Goal: Information Seeking & Learning: Learn about a topic

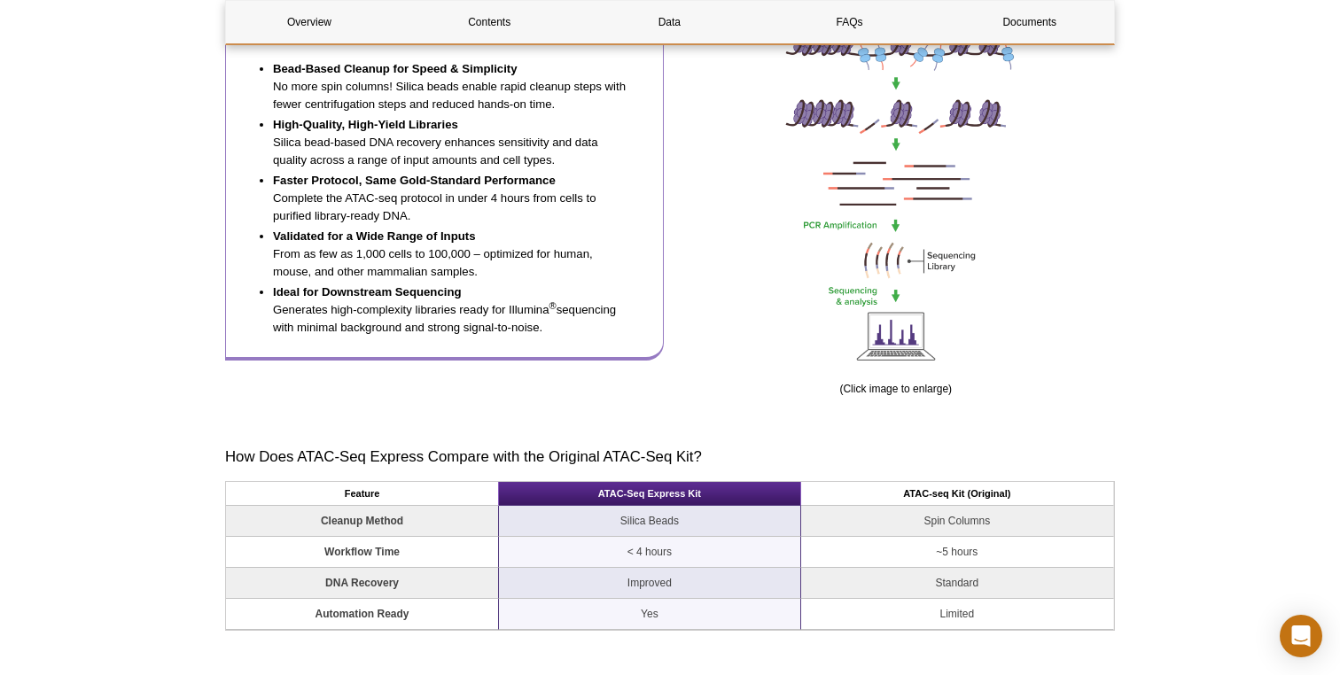
scroll to position [1046, 0]
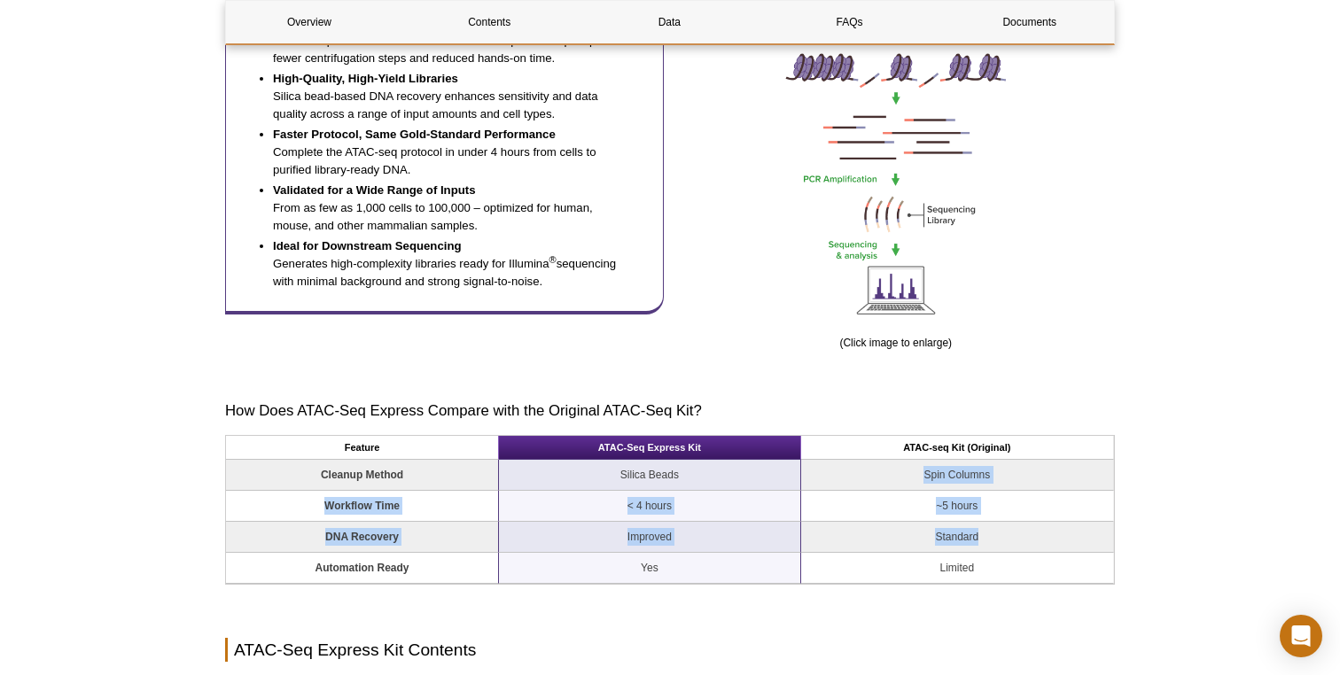
drag, startPoint x: 923, startPoint y: 475, endPoint x: 925, endPoint y: 545, distance: 70.0
click at [925, 545] on tbody "Cleanup Method Silica Beads Spin Columns Workflow Time < 4 hours ~5 hours DNA R…" at bounding box center [670, 522] width 888 height 124
click at [922, 544] on td "Standard" at bounding box center [957, 537] width 313 height 31
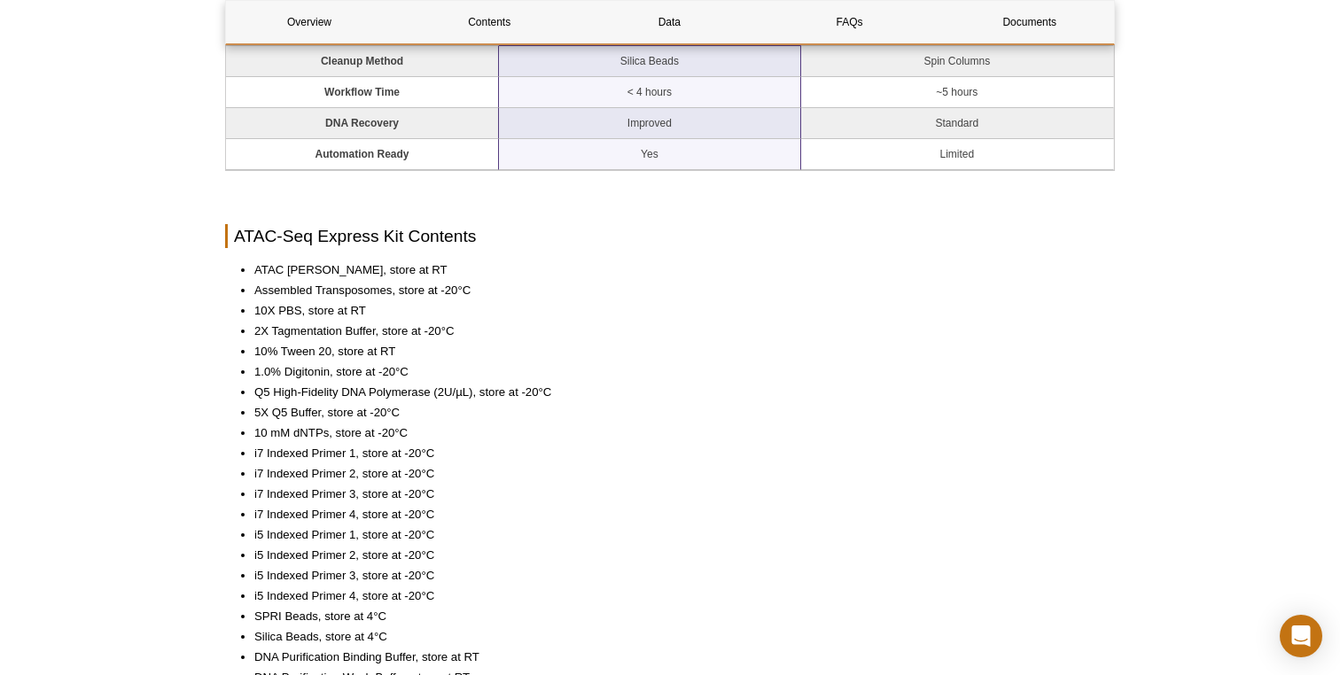
scroll to position [1459, 0]
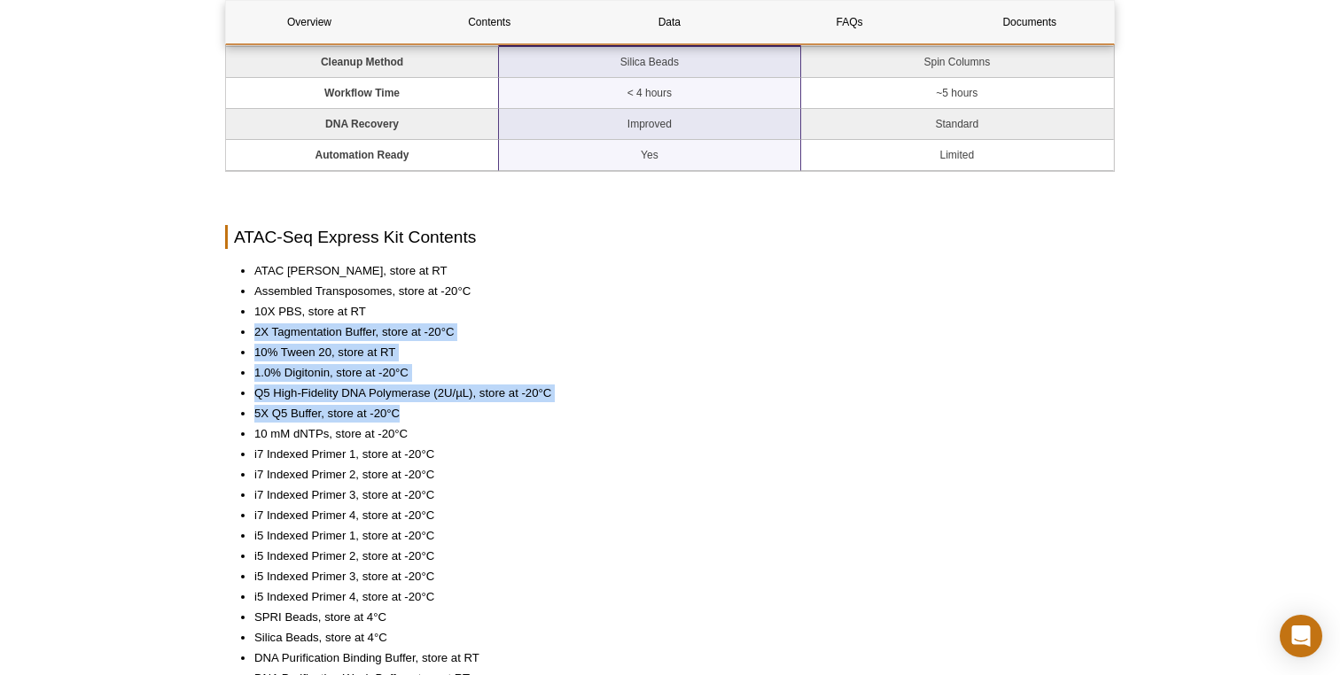
drag, startPoint x: 584, startPoint y: 407, endPoint x: 424, endPoint y: 310, distance: 186.5
click at [424, 310] on ul "ATAC Lysis Buffer, store at RT Assembled Transposomes, store at -20°C 10X PBS, …" at bounding box center [661, 485] width 872 height 446
click at [424, 310] on li "10X PBS, store at RT" at bounding box center [675, 312] width 843 height 18
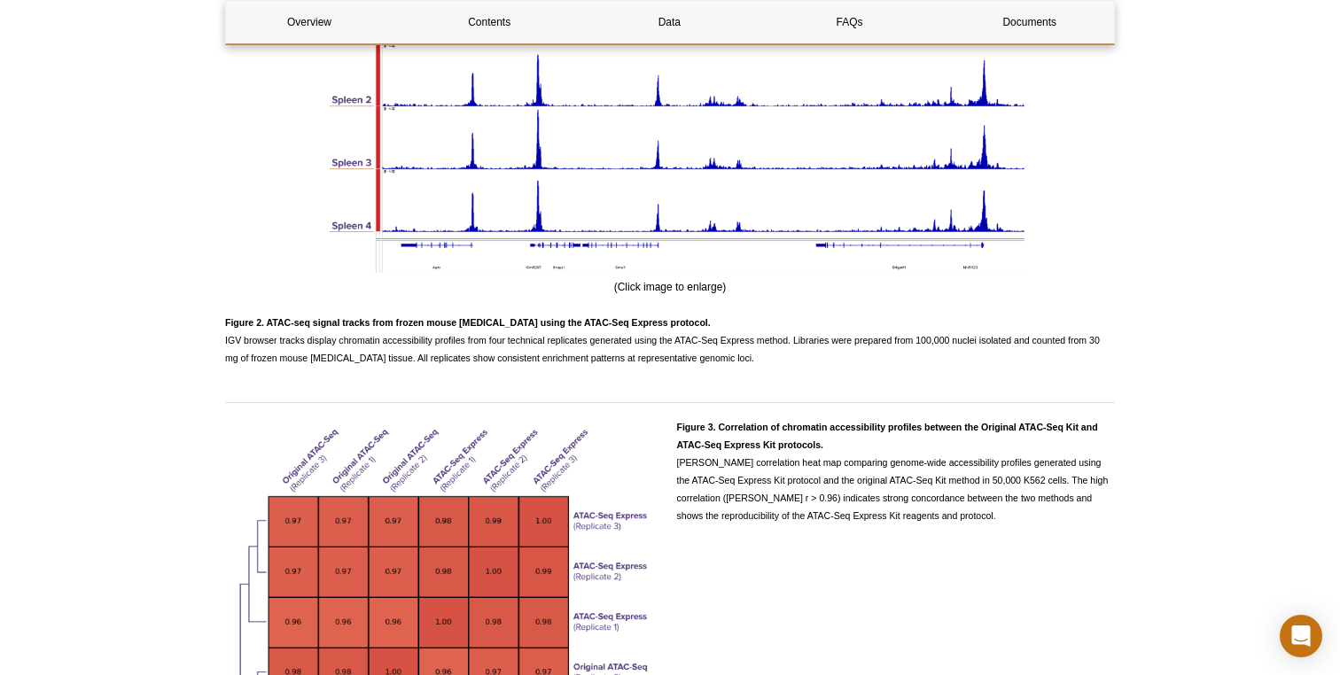
scroll to position [2847, 0]
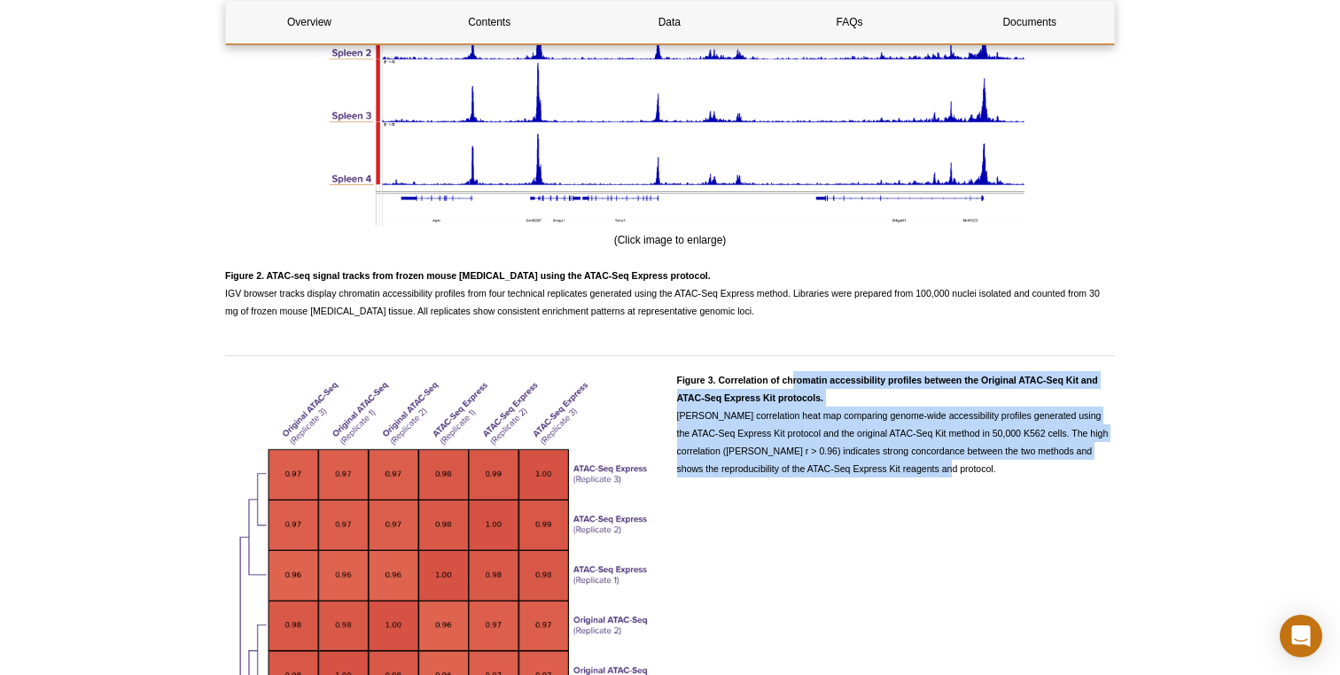
drag, startPoint x: 940, startPoint y: 480, endPoint x: 791, endPoint y: 380, distance: 179.4
click at [792, 380] on p "Figure 3. Correlation of chromatin accessibility profiles between the Original …" at bounding box center [896, 424] width 439 height 106
click at [791, 380] on p "Figure 3. Correlation of chromatin accessibility profiles between the Original …" at bounding box center [896, 424] width 439 height 106
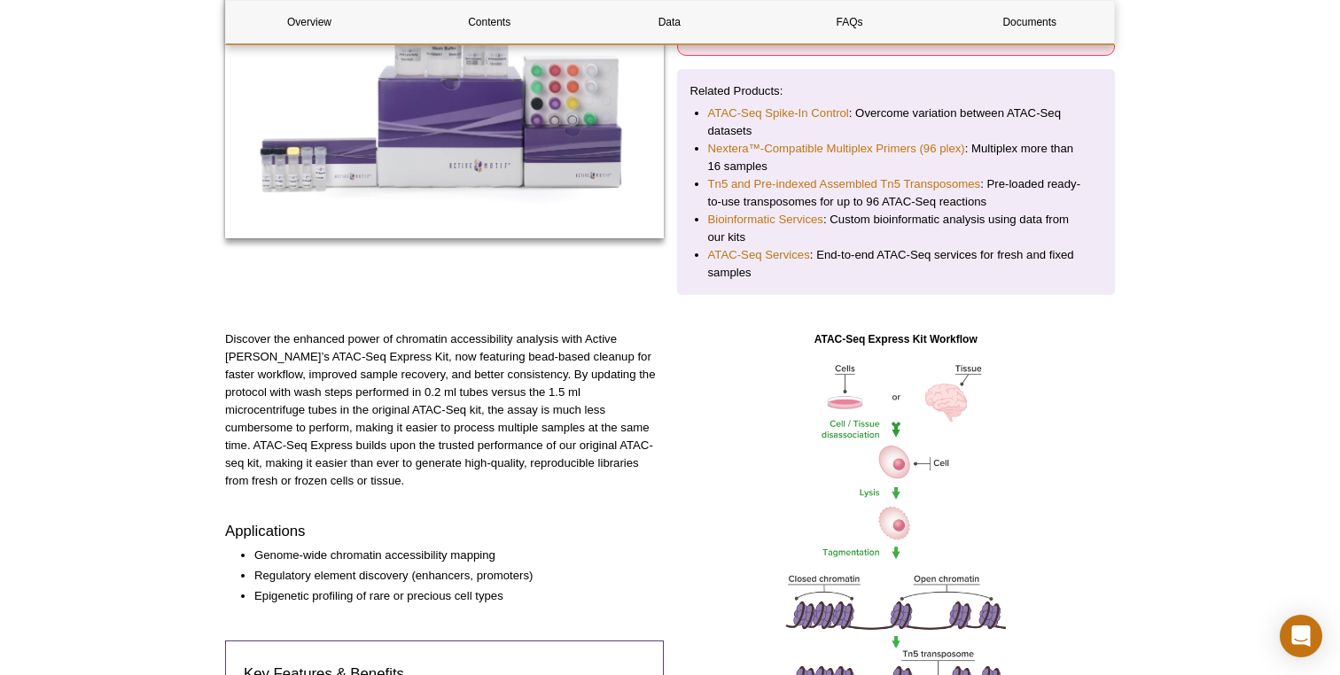
scroll to position [0, 0]
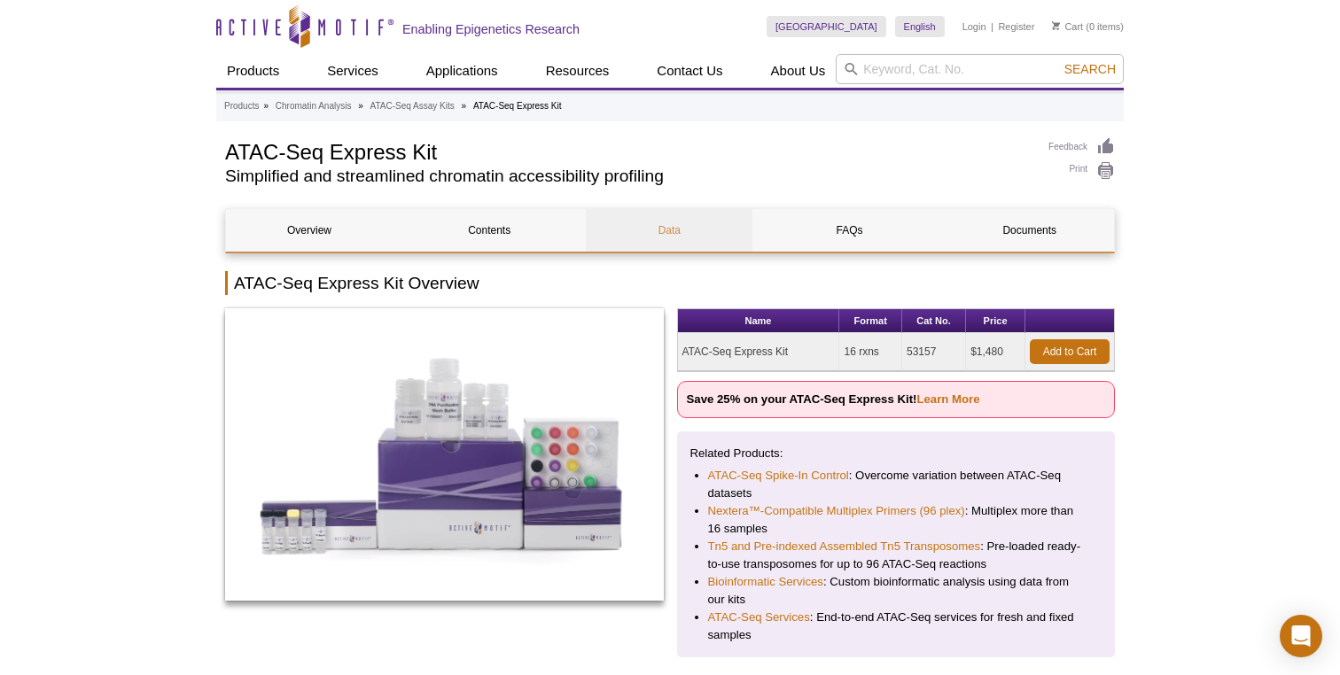
click at [673, 224] on link "Data" at bounding box center [669, 230] width 167 height 43
click at [1001, 215] on link "Documents" at bounding box center [1029, 230] width 167 height 43
